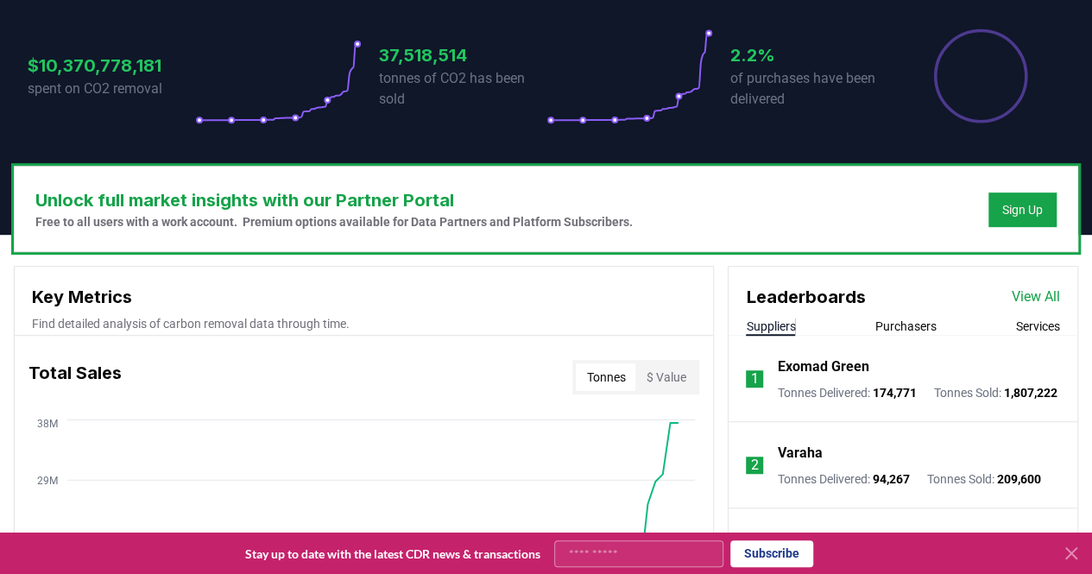
scroll to position [366, 0]
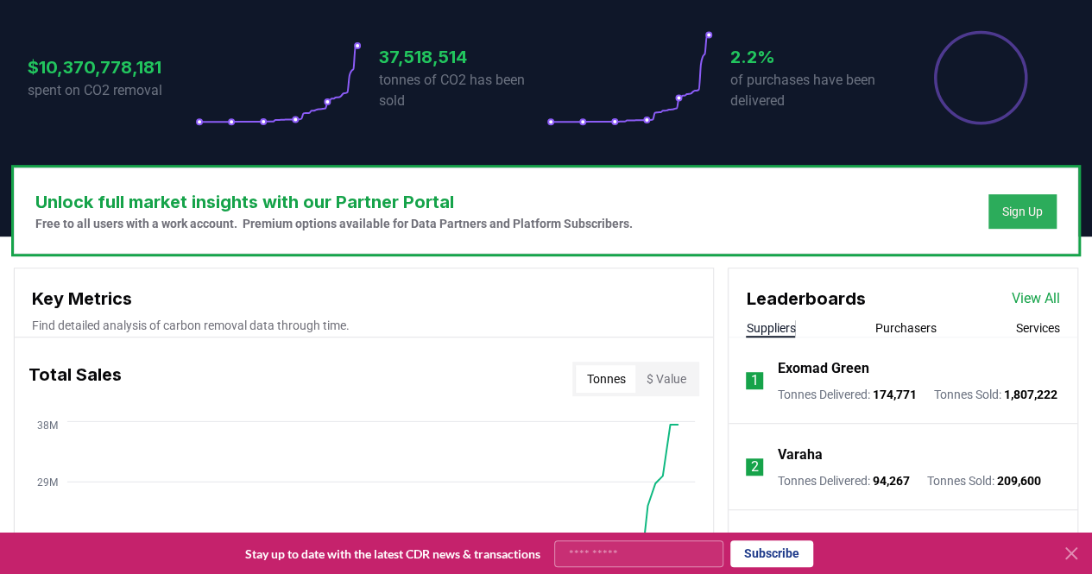
click at [994, 215] on button "Sign Up" at bounding box center [1022, 211] width 68 height 35
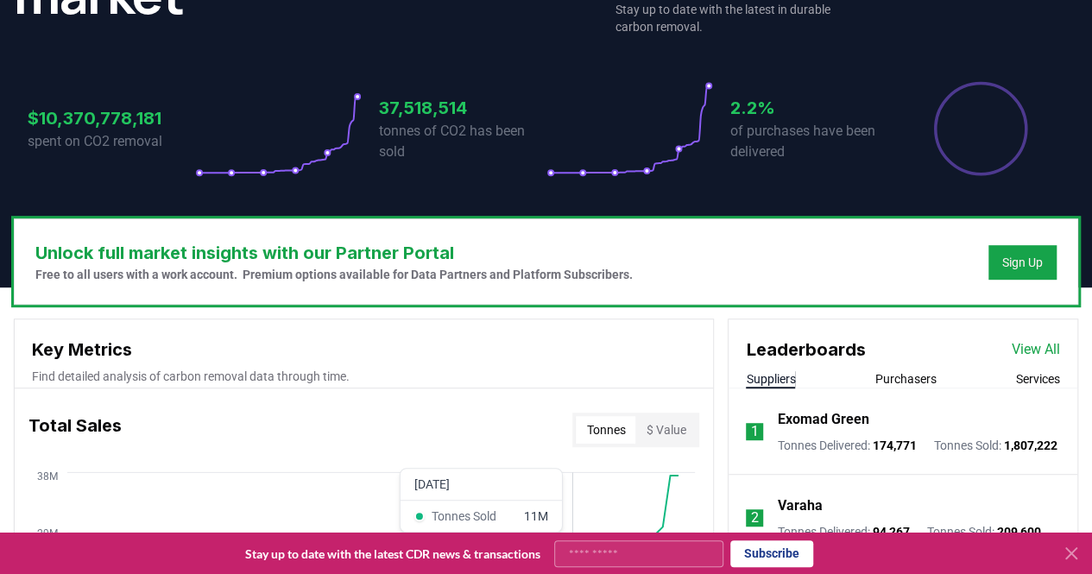
scroll to position [307, 0]
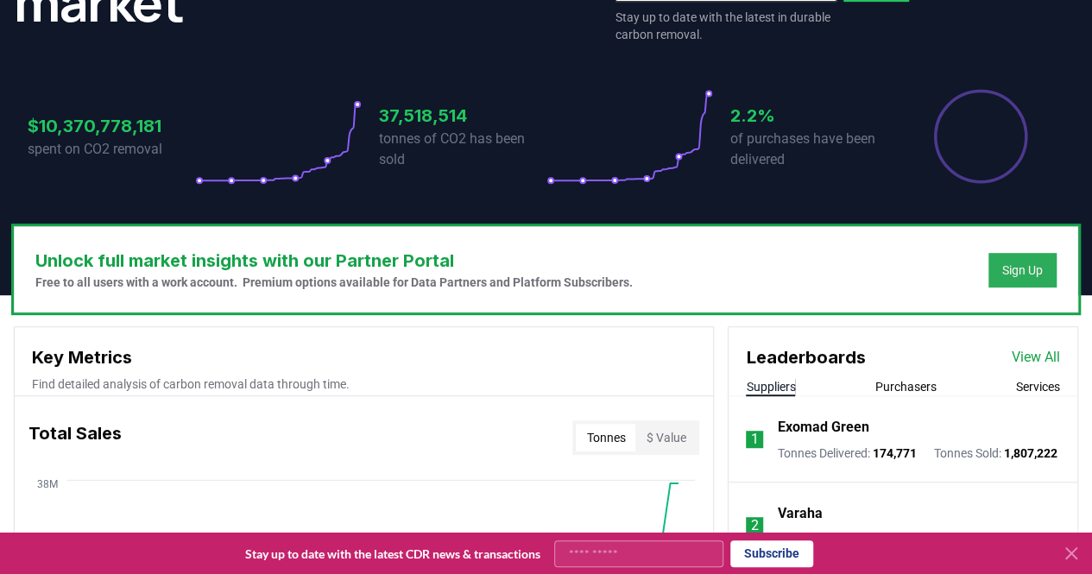
click at [1045, 272] on button "Sign Up" at bounding box center [1022, 270] width 68 height 35
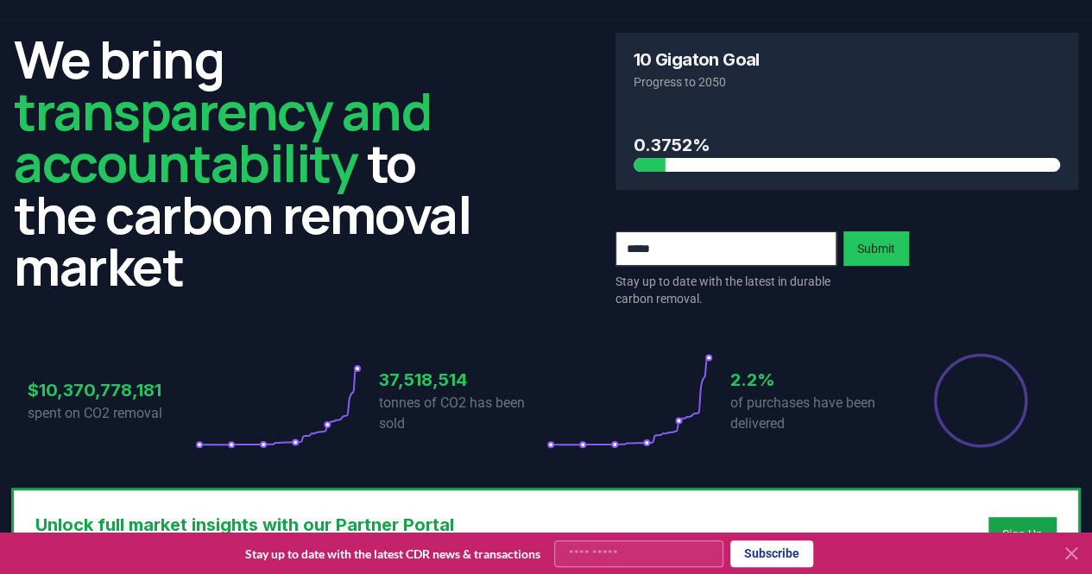
scroll to position [0, 0]
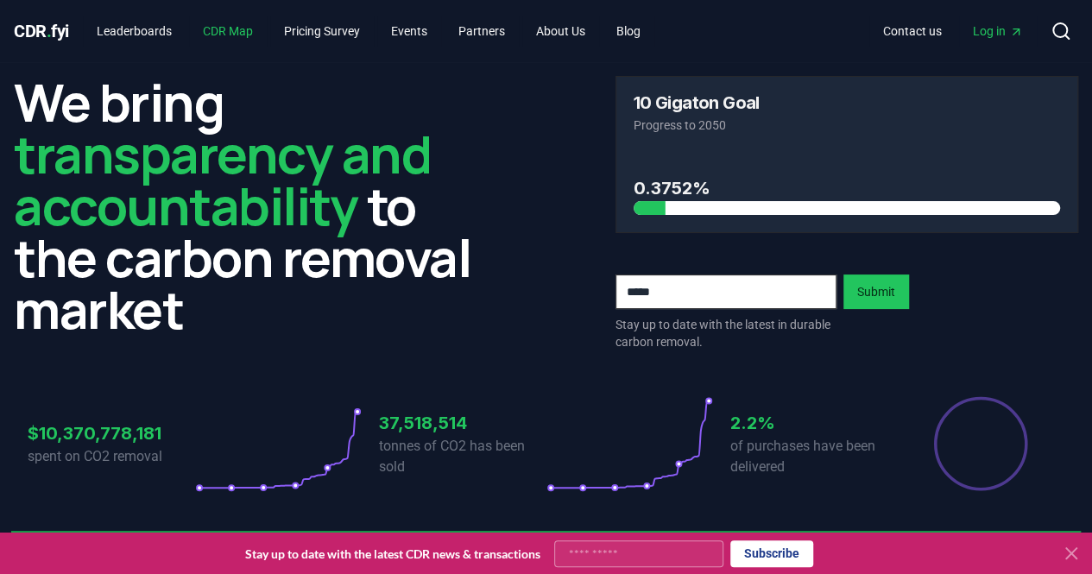
click at [226, 25] on link "CDR Map" at bounding box center [228, 31] width 78 height 31
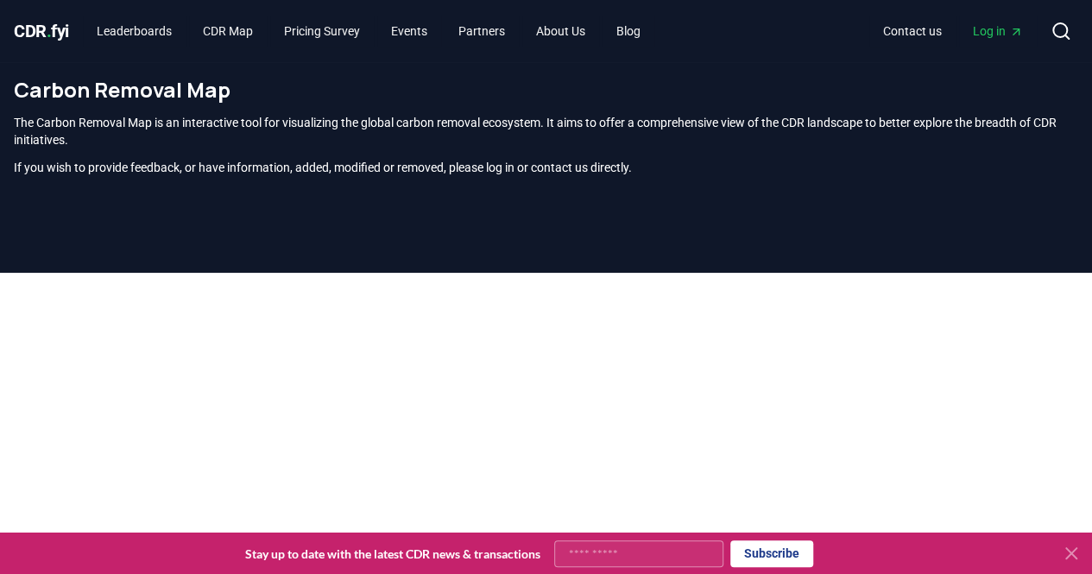
click at [1005, 35] on span "Log in" at bounding box center [998, 30] width 50 height 17
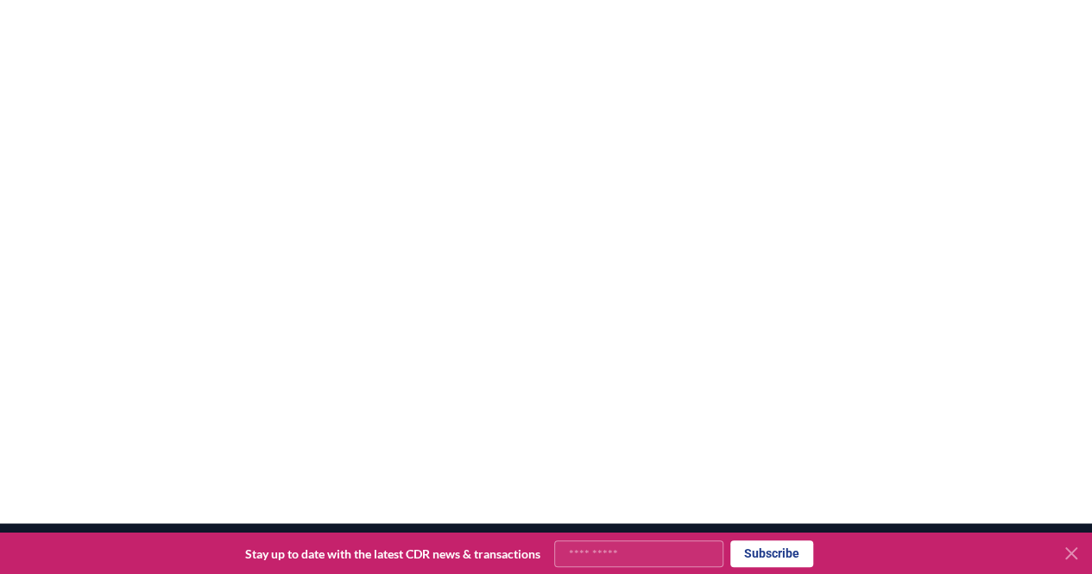
scroll to position [1293, 0]
